Goal: Task Accomplishment & Management: Manage account settings

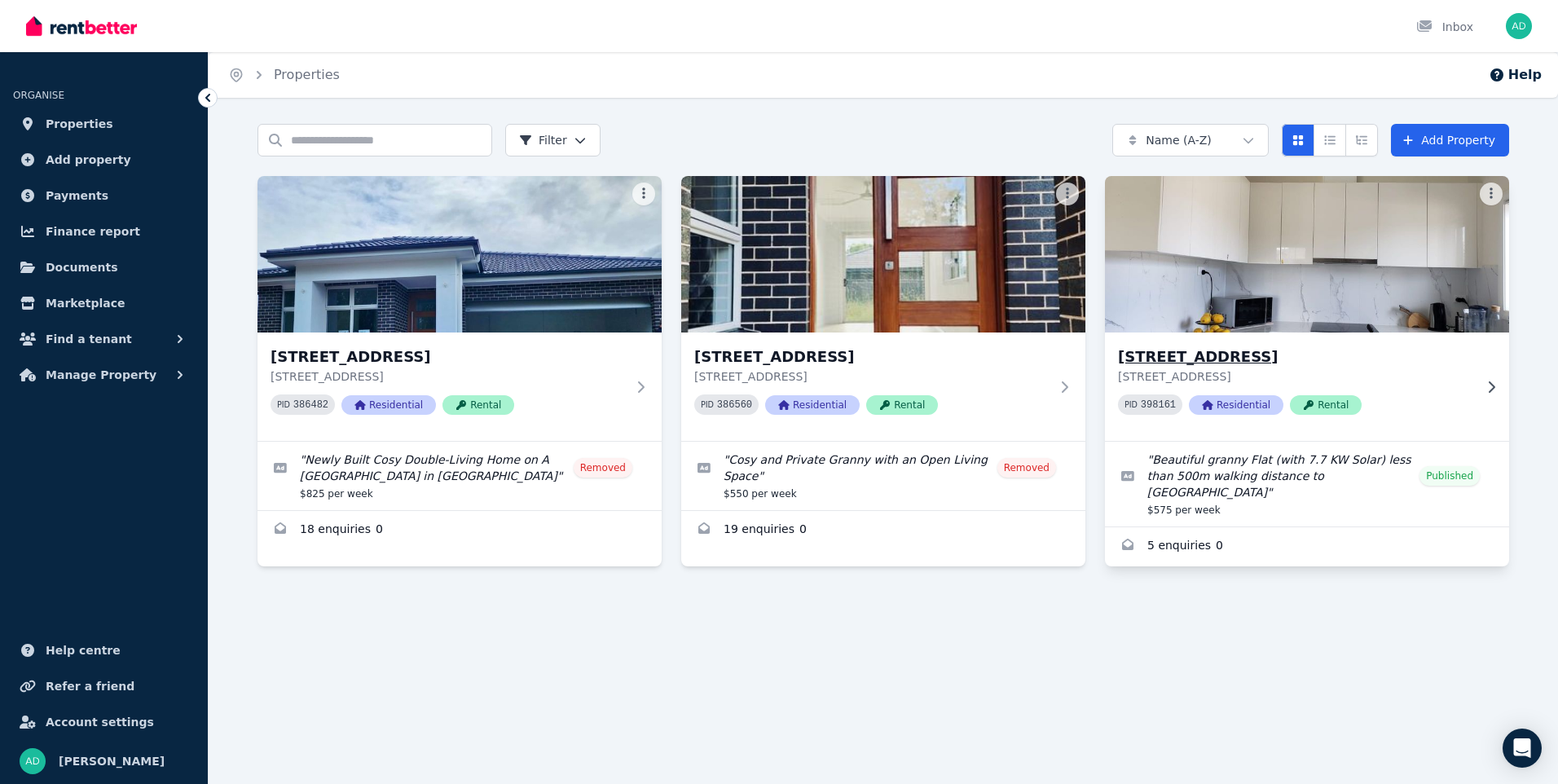
drag, startPoint x: 1217, startPoint y: 274, endPoint x: 1226, endPoint y: 269, distance: 10.3
click at [1217, 273] on img at bounding box center [1308, 254] width 425 height 165
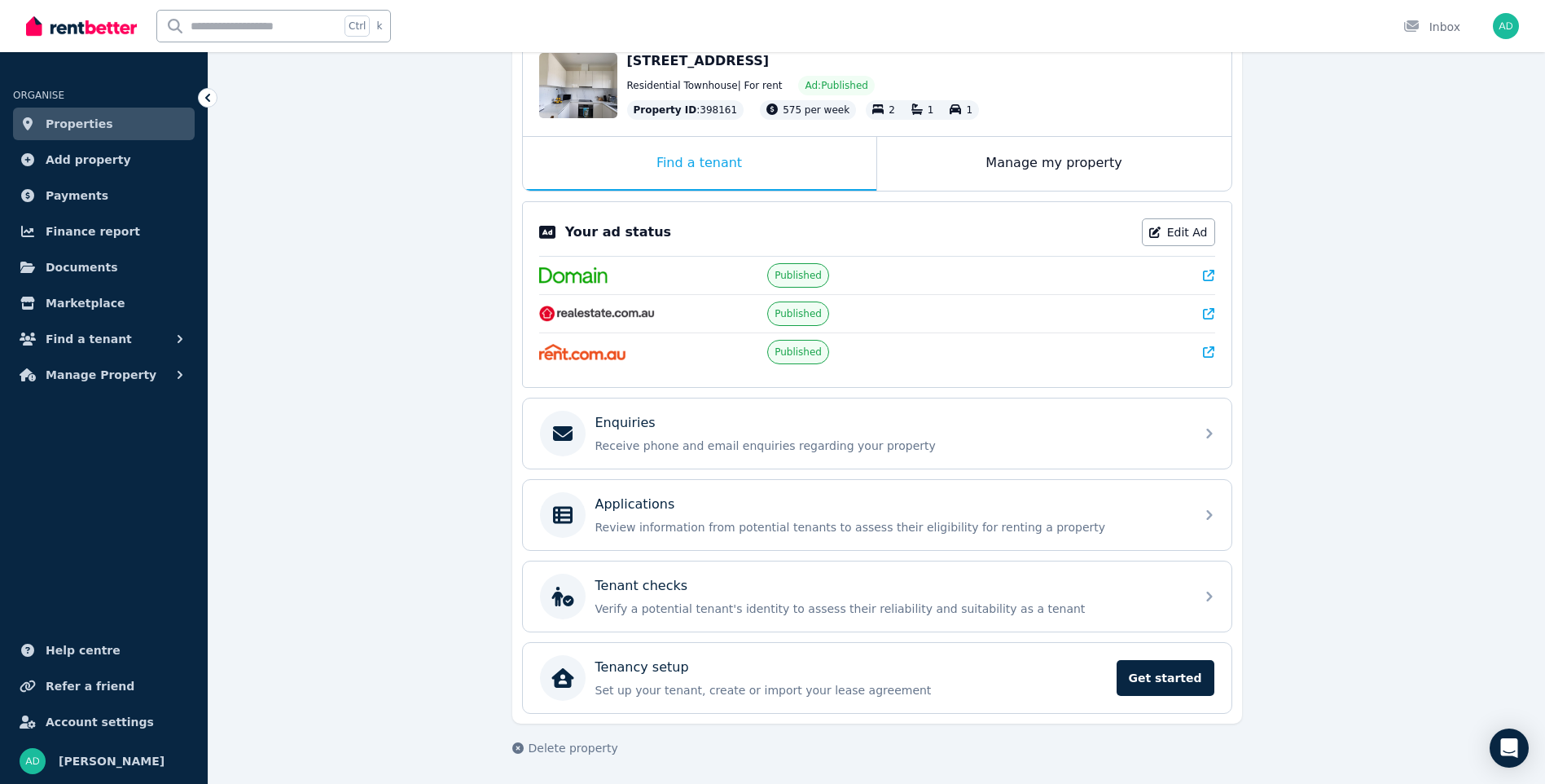
scroll to position [187, 0]
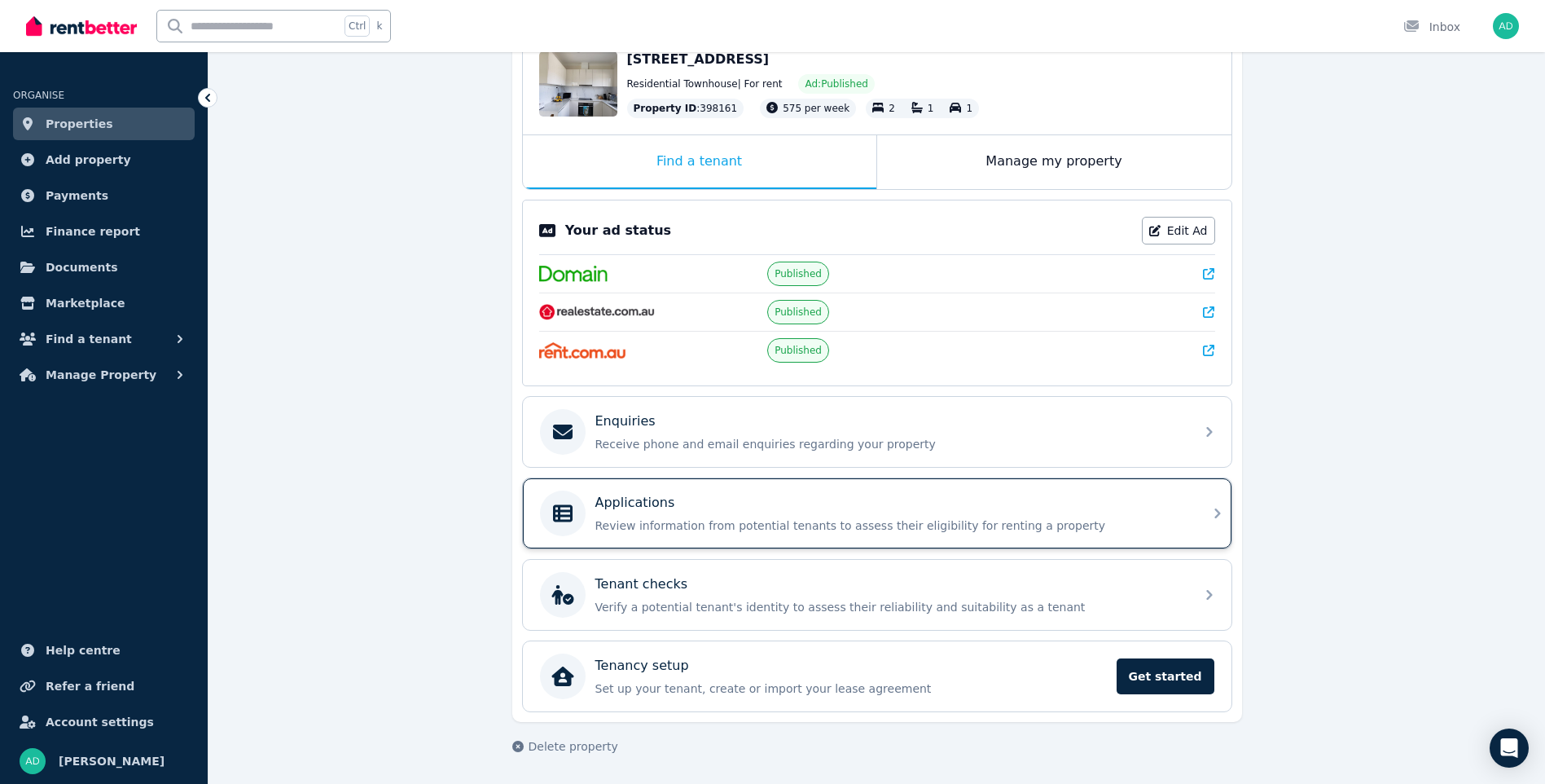
click at [641, 517] on div "Applications Review information from potential tenants to assess their eligibil…" at bounding box center [890, 513] width 589 height 41
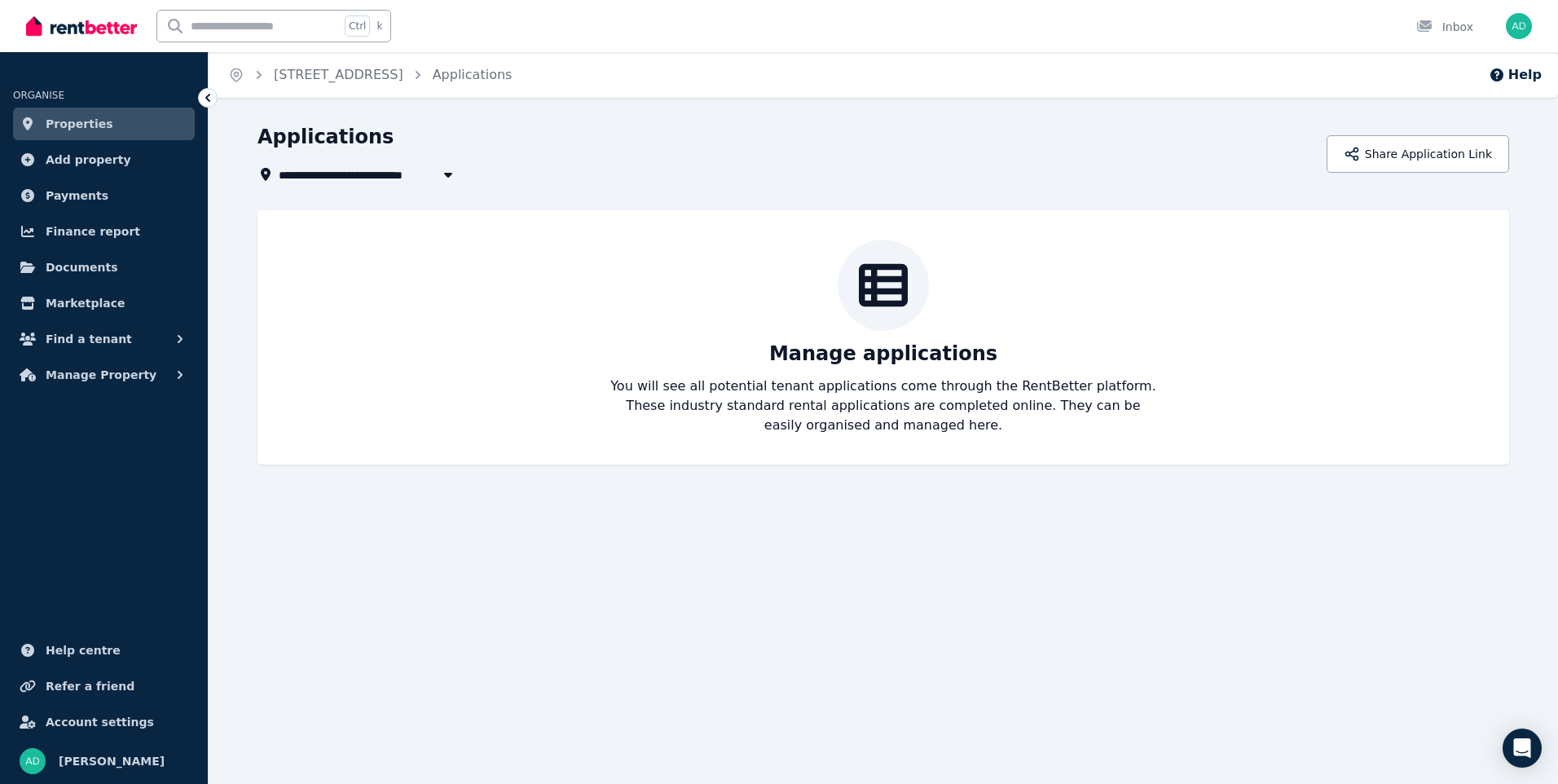
click at [207, 99] on icon at bounding box center [207, 98] width 5 height 8
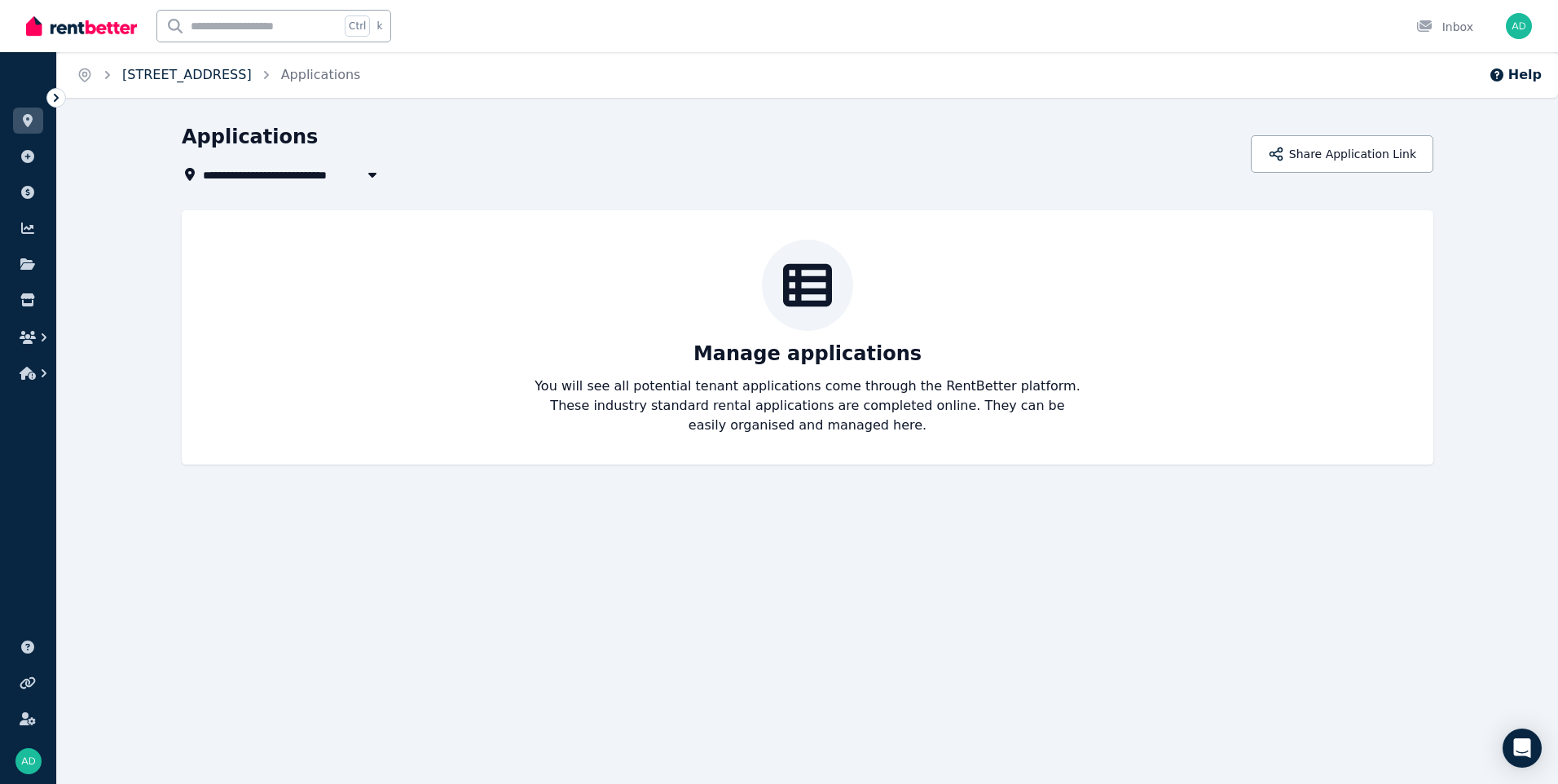
click at [252, 79] on link "[STREET_ADDRESS]" at bounding box center [187, 75] width 130 height 16
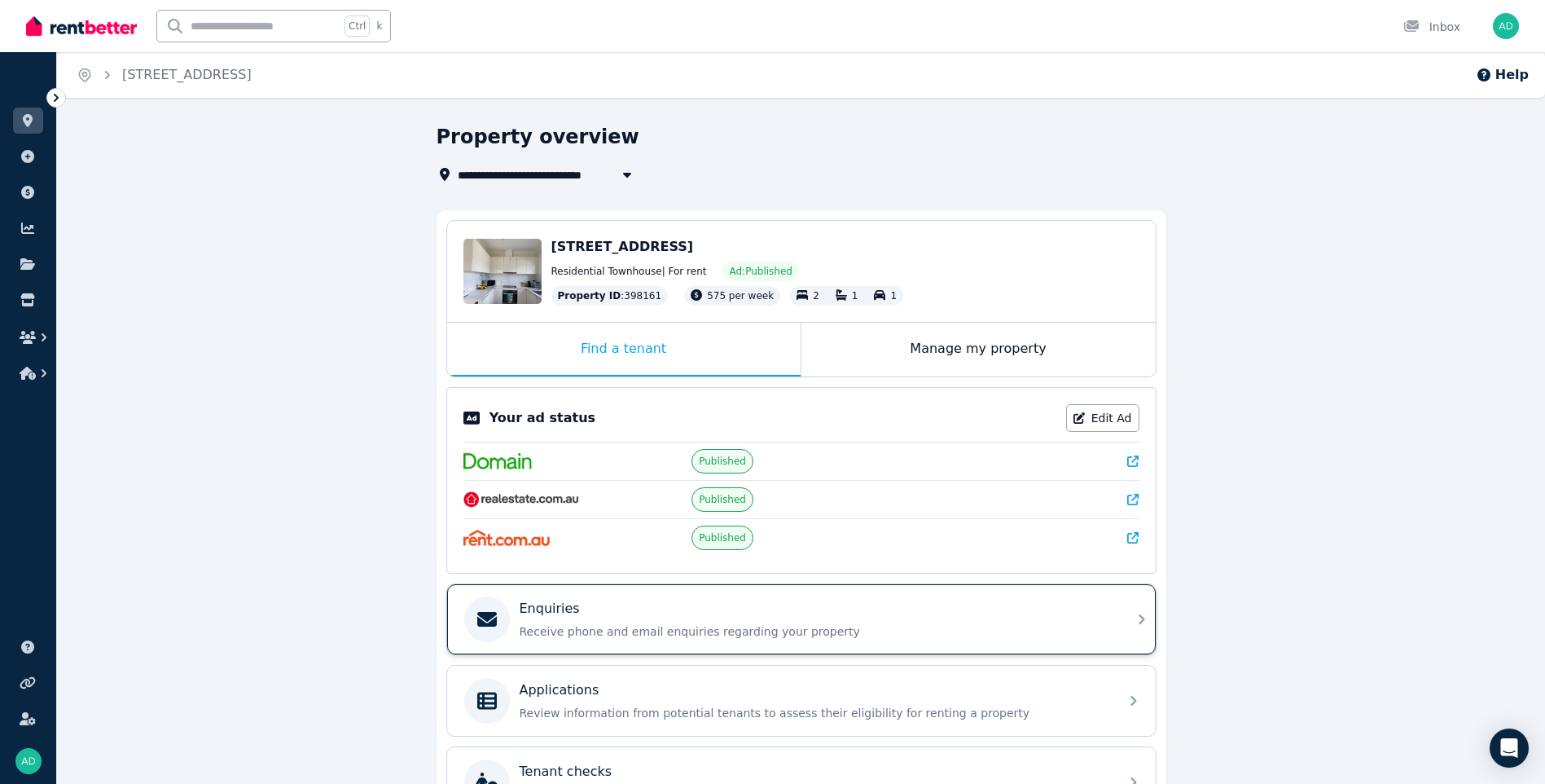
drag, startPoint x: 532, startPoint y: 605, endPoint x: 568, endPoint y: 601, distance: 36.2
click at [534, 605] on p "Enquiries" at bounding box center [550, 609] width 60 height 19
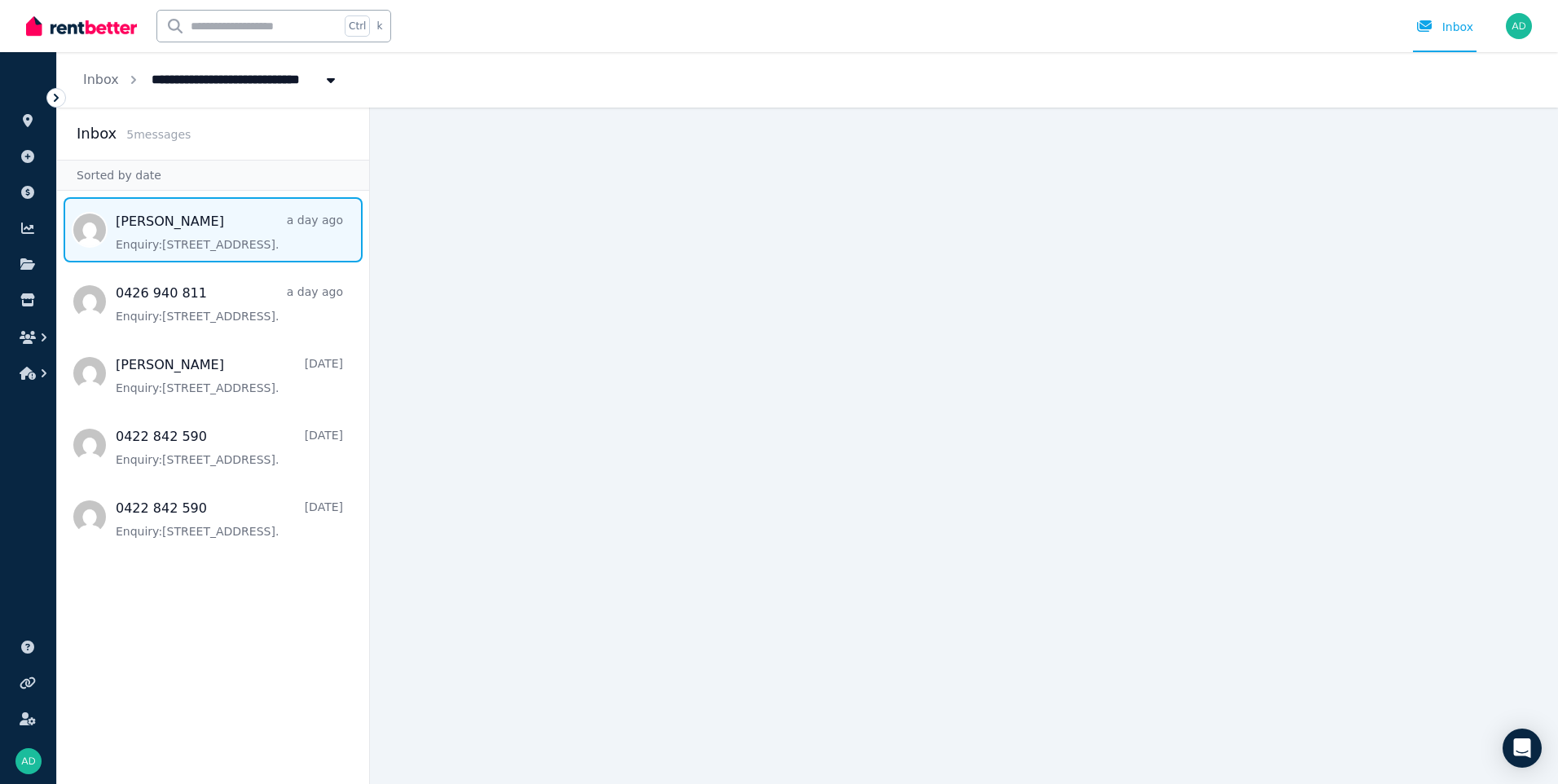
click at [166, 242] on span "Message list" at bounding box center [213, 229] width 312 height 65
